Goal: Information Seeking & Learning: Learn about a topic

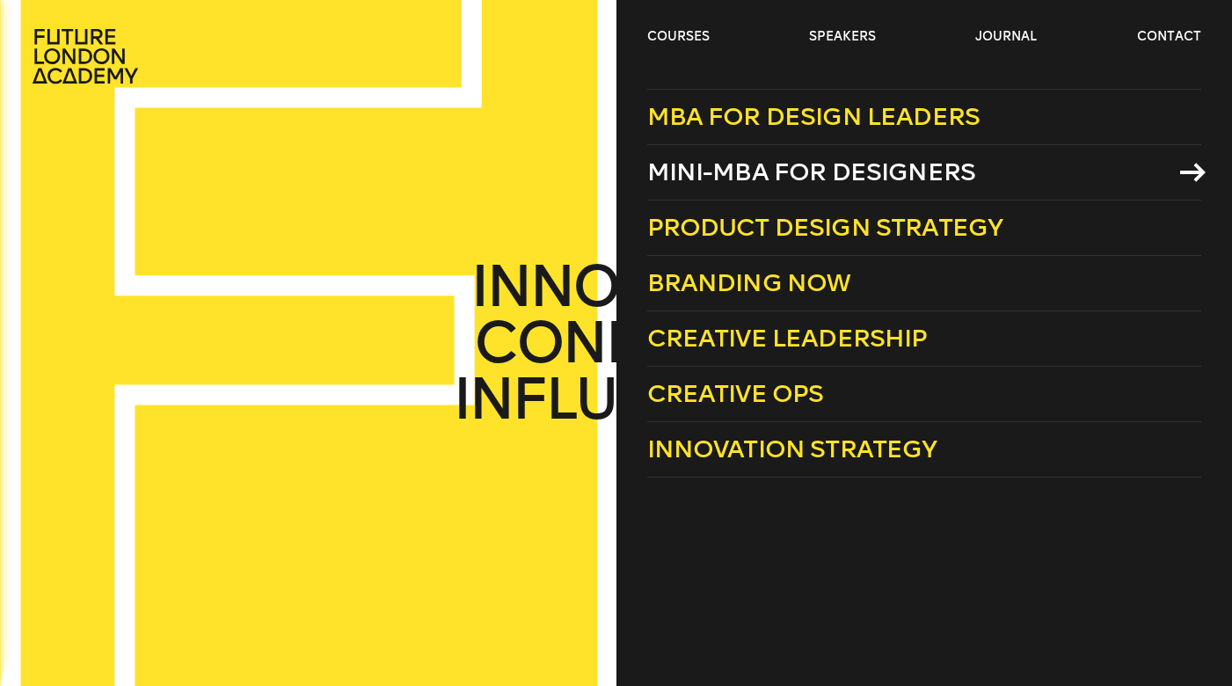
click at [769, 168] on span "Mini-MBA for Designers" at bounding box center [811, 171] width 329 height 29
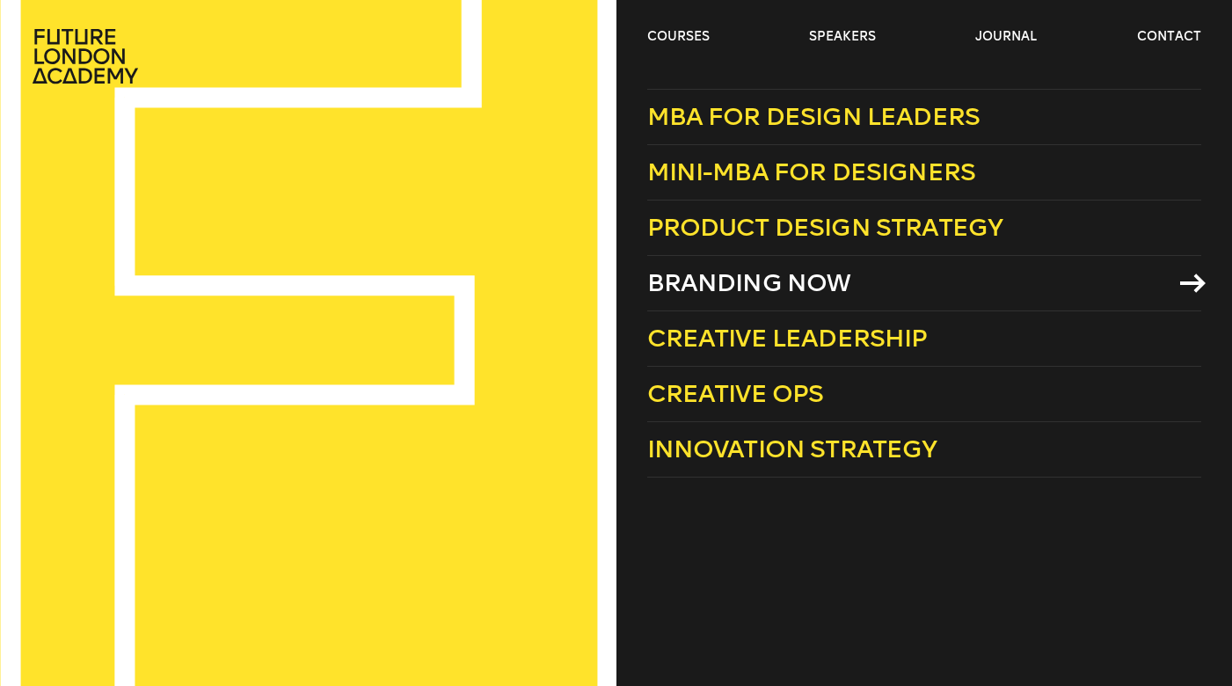
click at [771, 291] on span "Branding Now" at bounding box center [749, 282] width 204 height 29
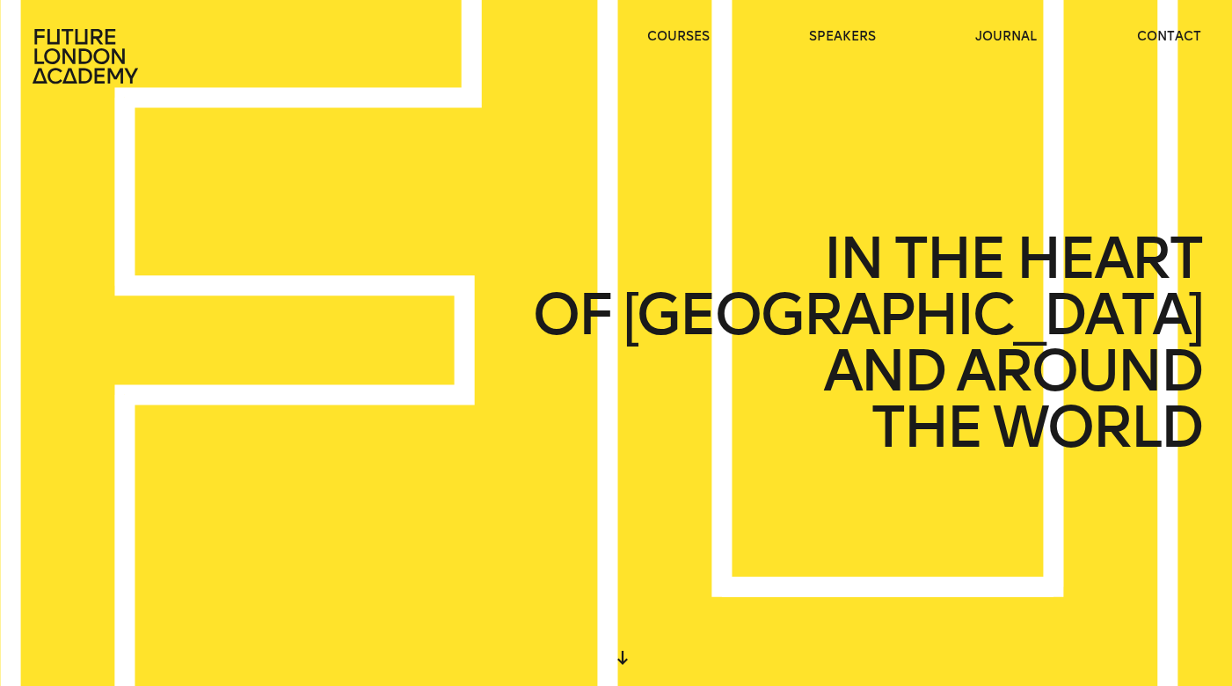
click at [96, 36] on icon at bounding box center [86, 56] width 106 height 55
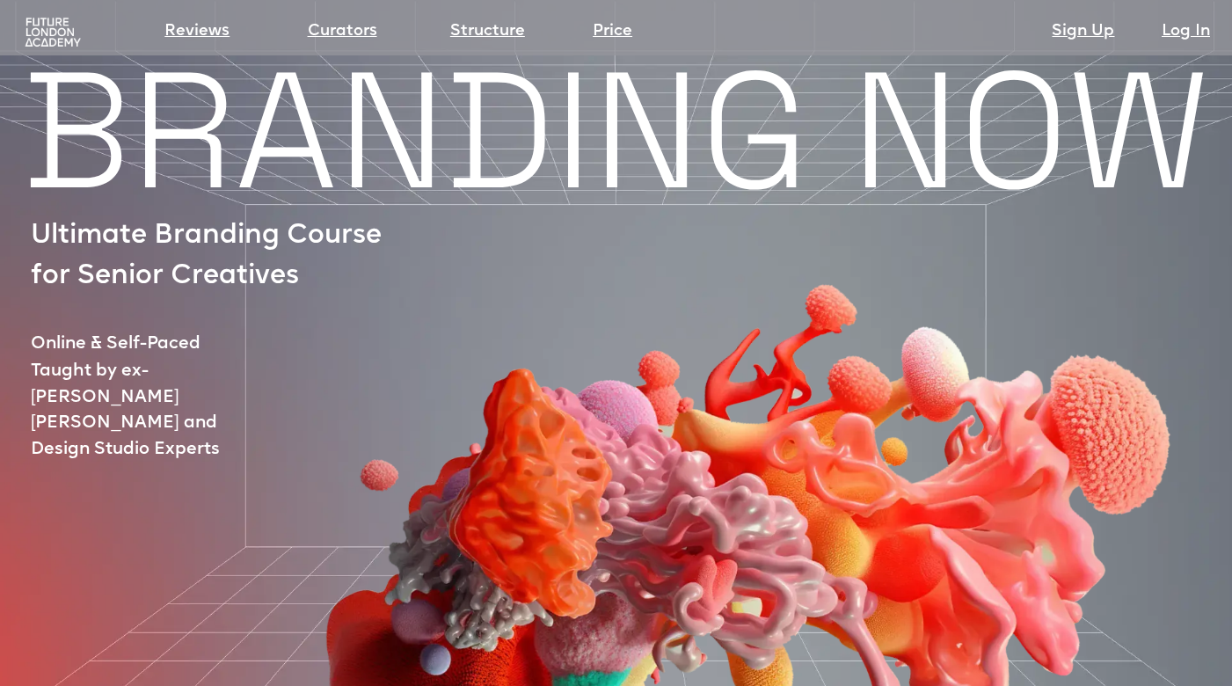
click at [40, 25] on img at bounding box center [53, 33] width 62 height 32
